Goal: Navigation & Orientation: Find specific page/section

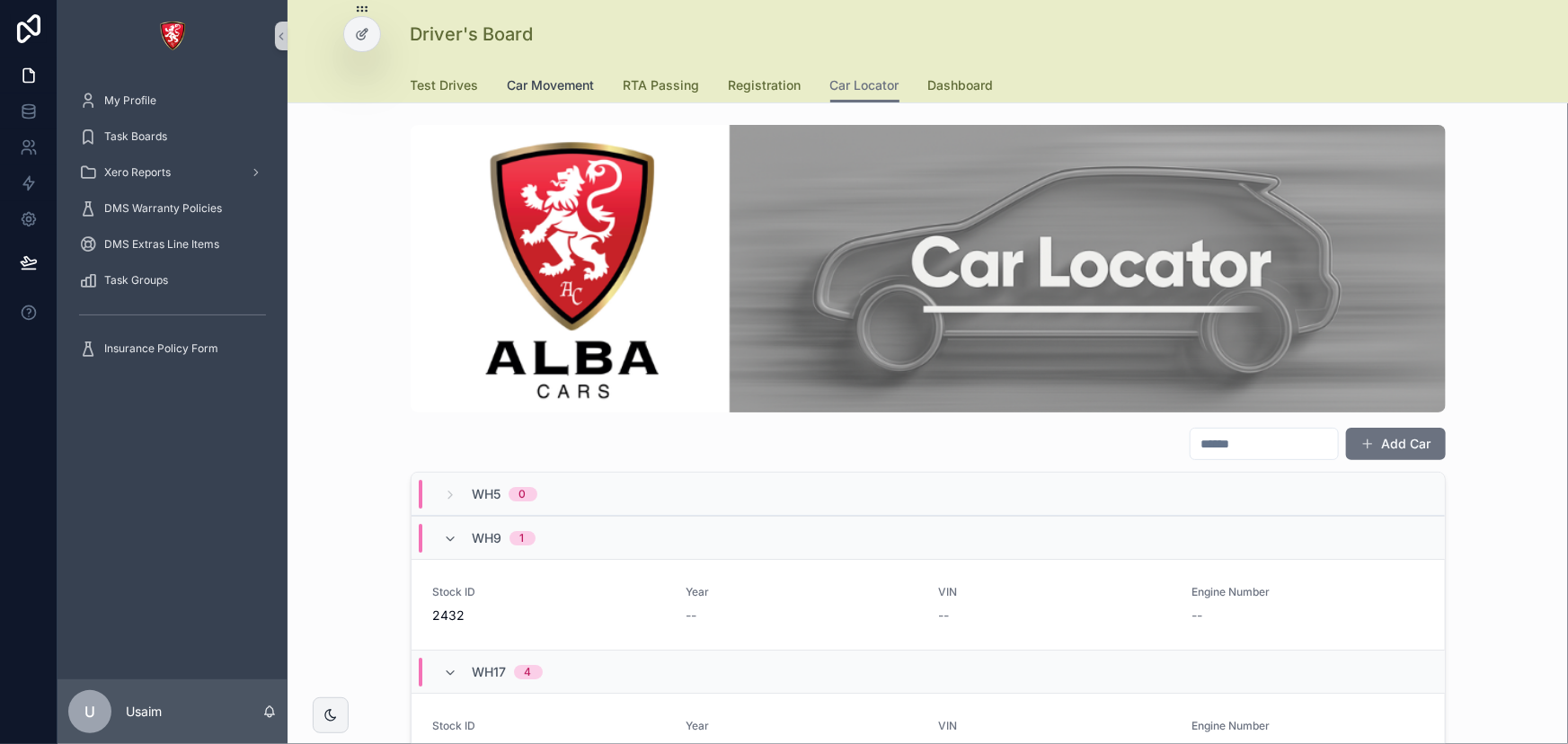
drag, startPoint x: 569, startPoint y: 82, endPoint x: 596, endPoint y: 88, distance: 27.7
click at [569, 82] on span "Car Movement" at bounding box center [551, 85] width 87 height 18
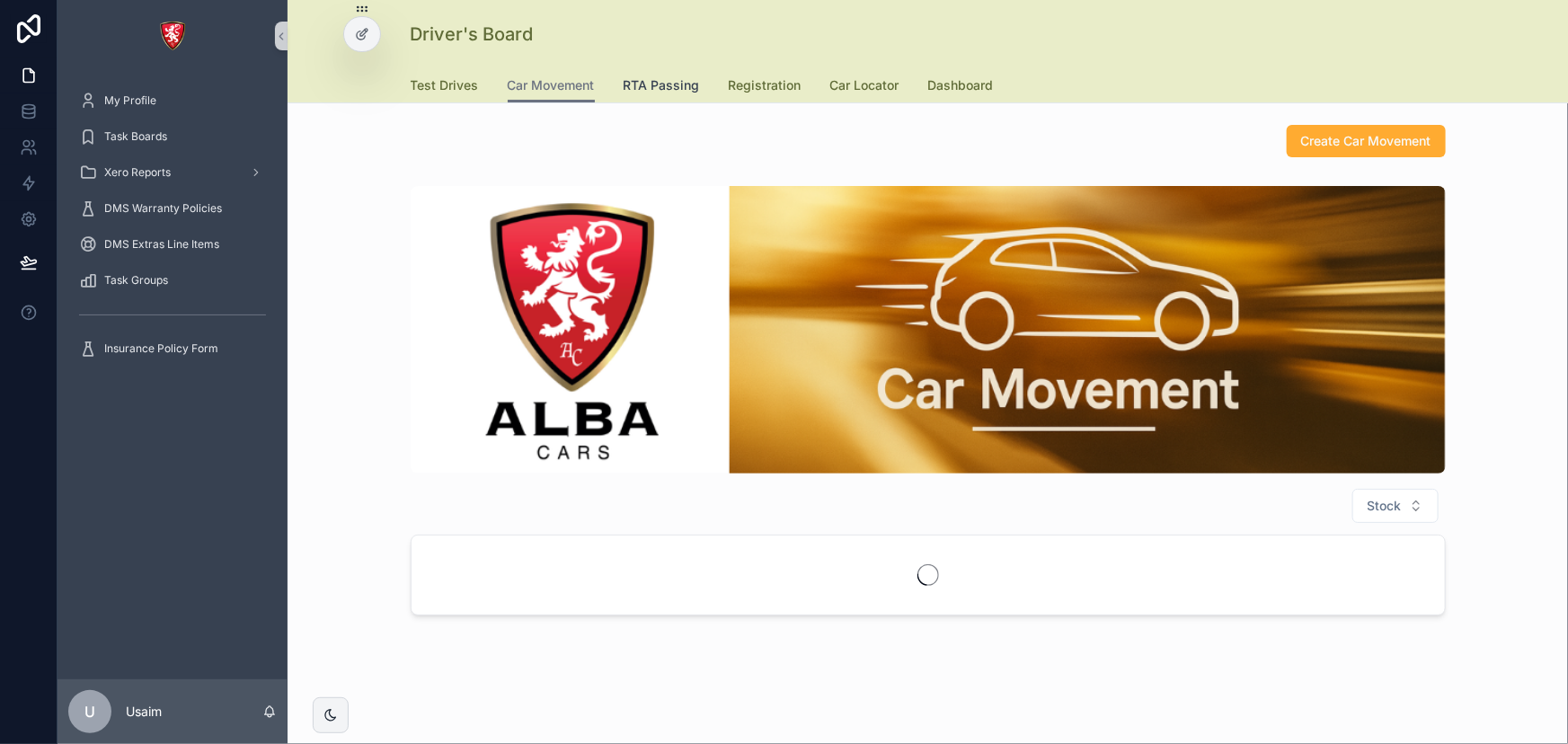
click at [649, 89] on span "RTA Passing" at bounding box center [662, 85] width 76 height 18
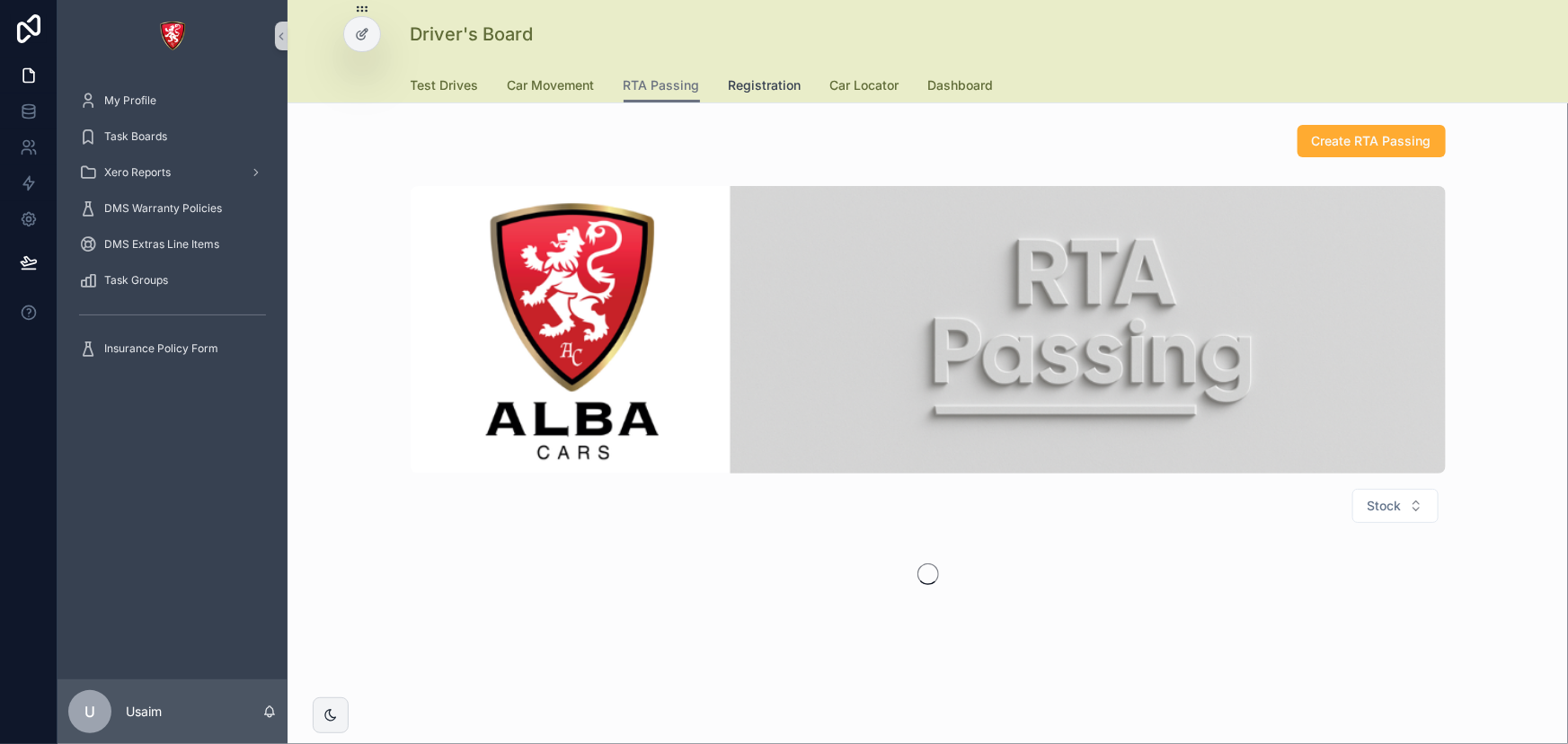
click at [736, 78] on span "Registration" at bounding box center [764, 85] width 73 height 18
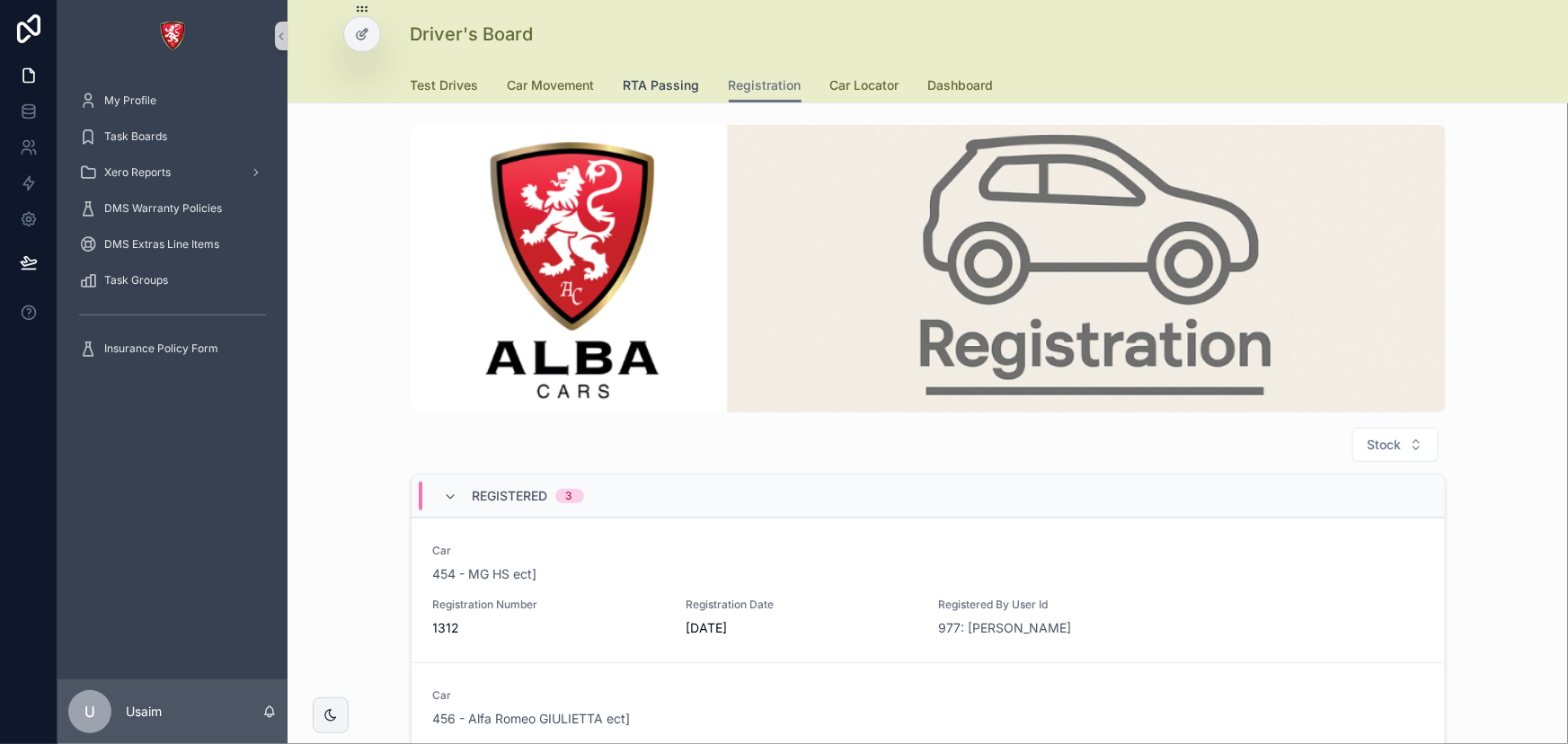
click at [641, 77] on span "RTA Passing" at bounding box center [662, 85] width 76 height 18
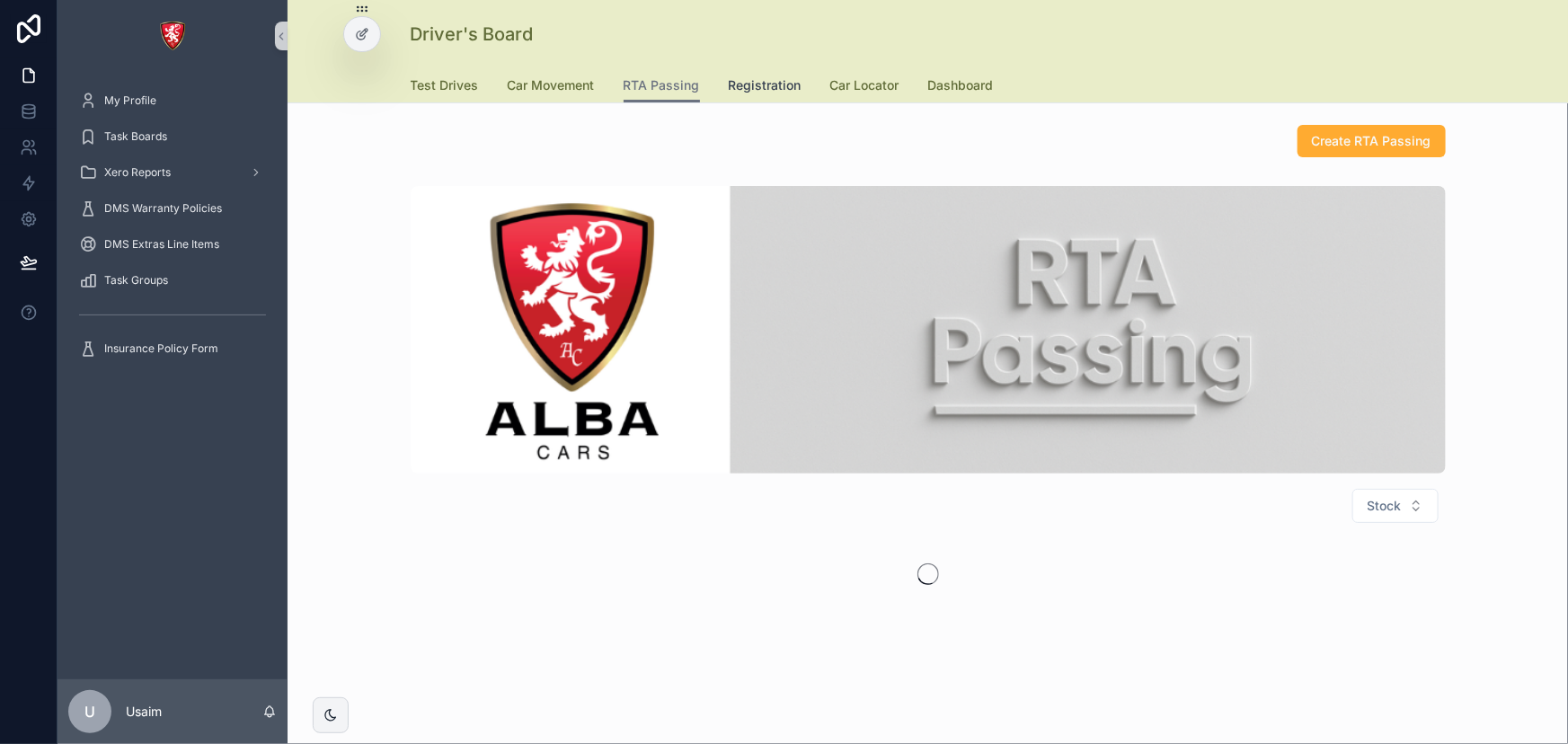
click at [740, 81] on span "Registration" at bounding box center [764, 85] width 73 height 18
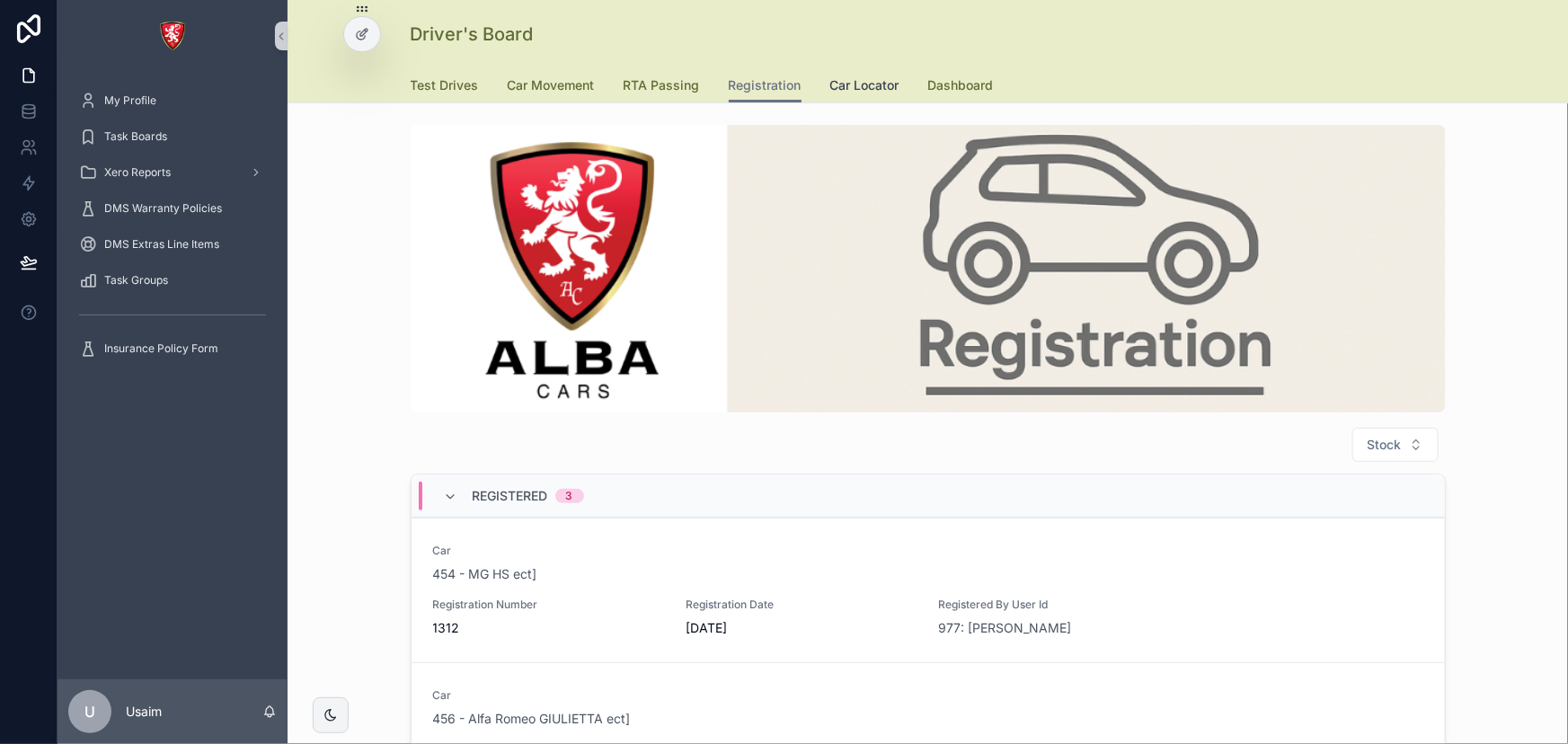
click at [847, 80] on span "Car Locator" at bounding box center [865, 85] width 70 height 18
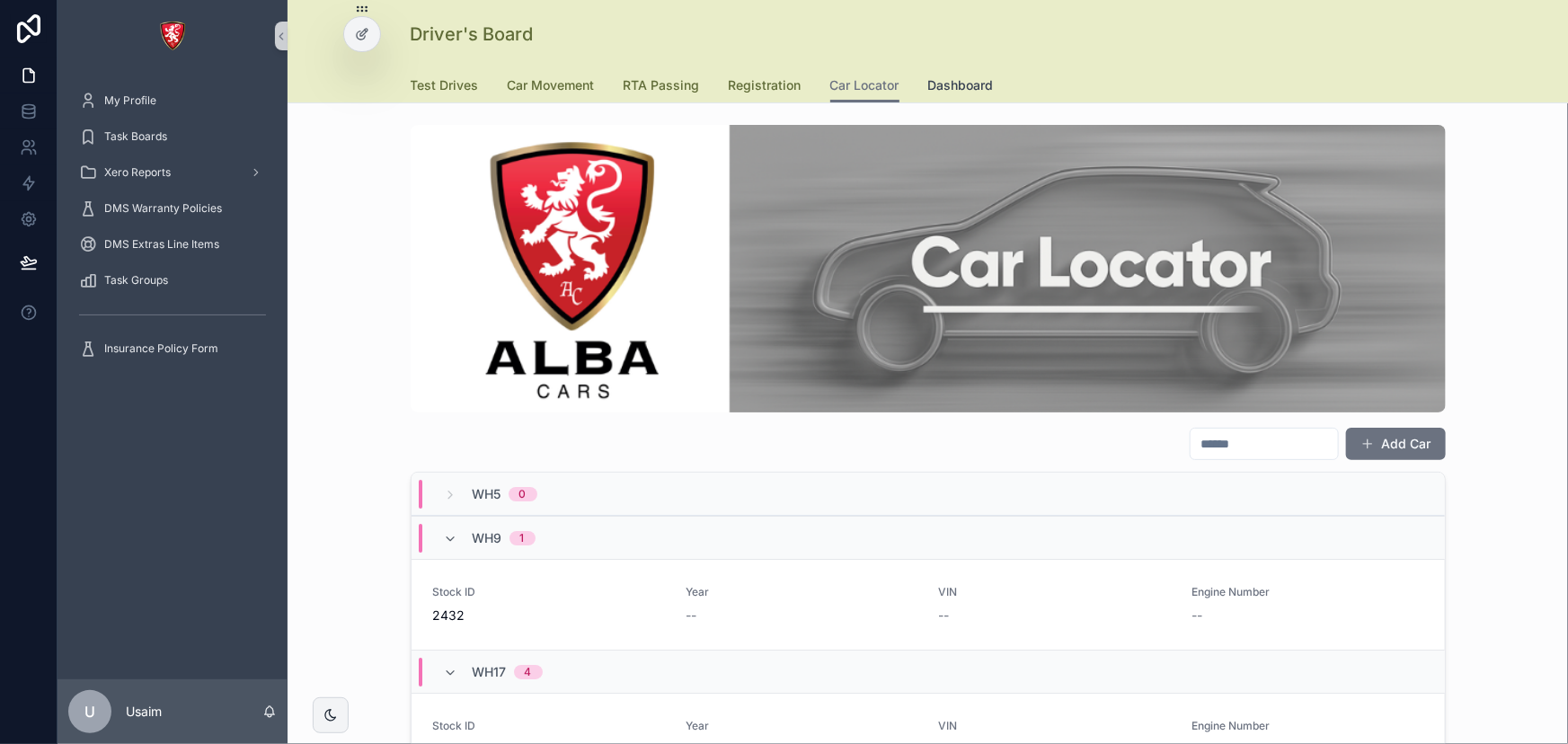
click at [949, 81] on span "Dashboard" at bounding box center [961, 85] width 66 height 18
